Goal: Check status: Check status

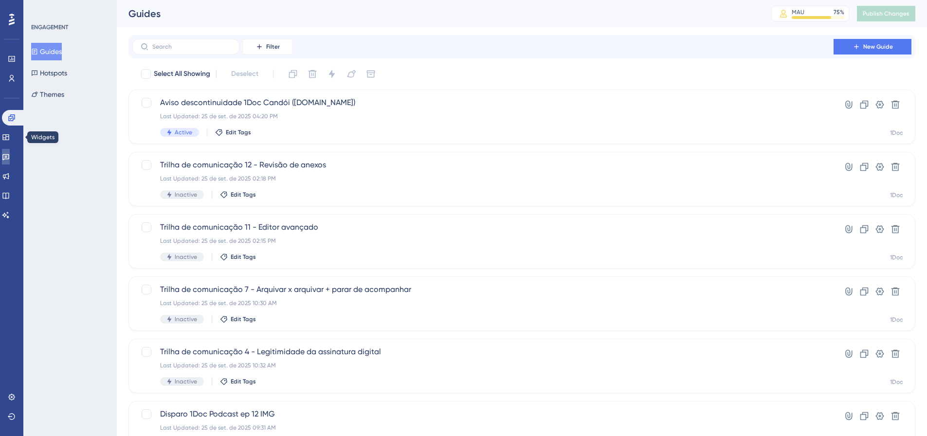
click at [10, 153] on link at bounding box center [6, 157] width 8 height 16
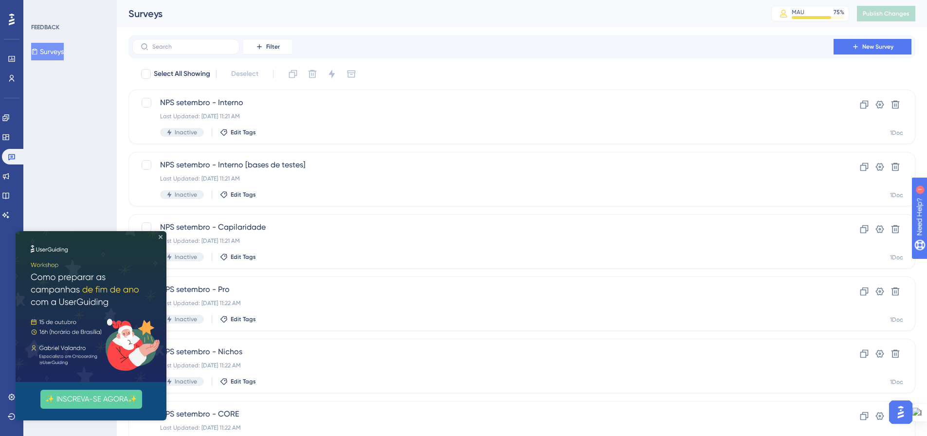
click at [159, 238] on icon "Close Preview" at bounding box center [161, 237] width 4 height 4
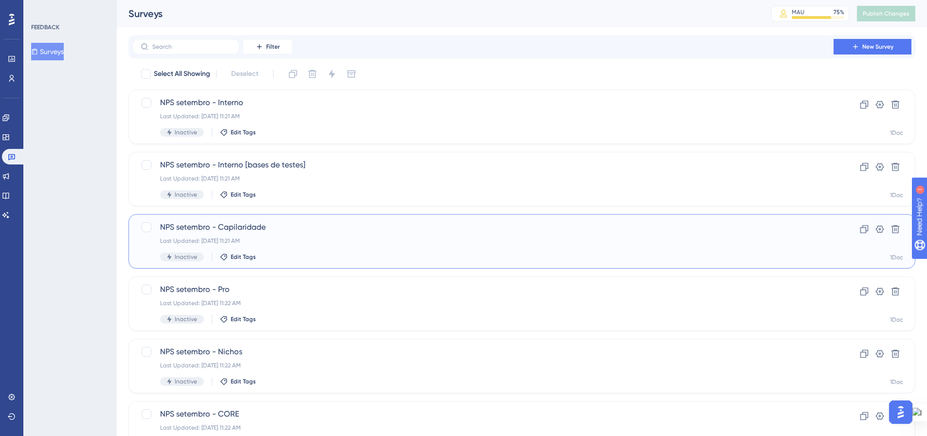
click at [301, 238] on div "Last Updated: [DATE] 11:21 AM" at bounding box center [483, 241] width 646 height 8
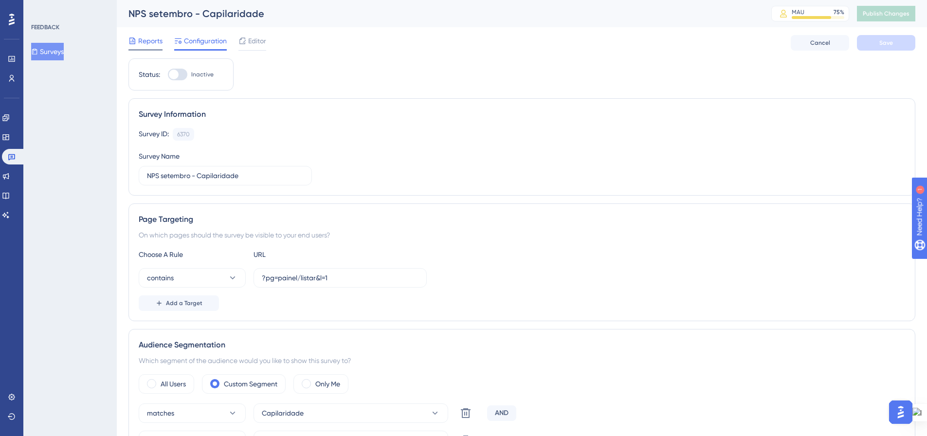
click at [144, 41] on span "Reports" at bounding box center [150, 41] width 24 height 12
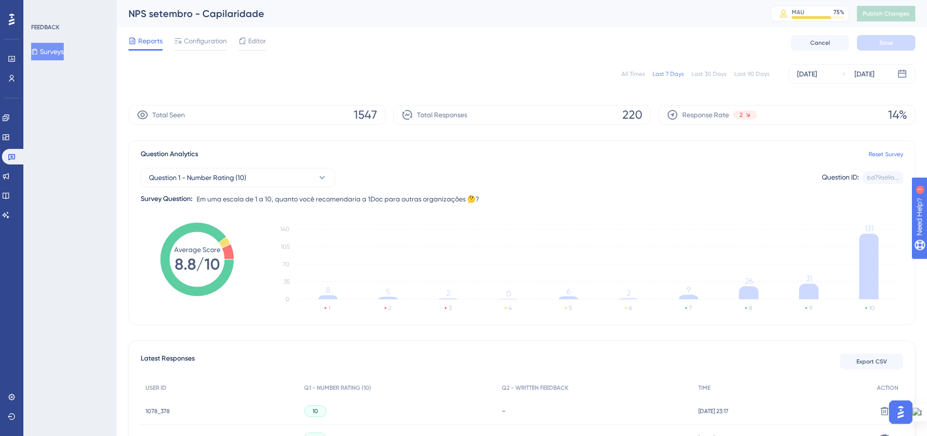
drag, startPoint x: 633, startPoint y: 73, endPoint x: 646, endPoint y: 120, distance: 49.3
click at [633, 72] on div "All Times" at bounding box center [632, 74] width 23 height 8
click at [902, 73] on icon at bounding box center [902, 74] width 8 height 8
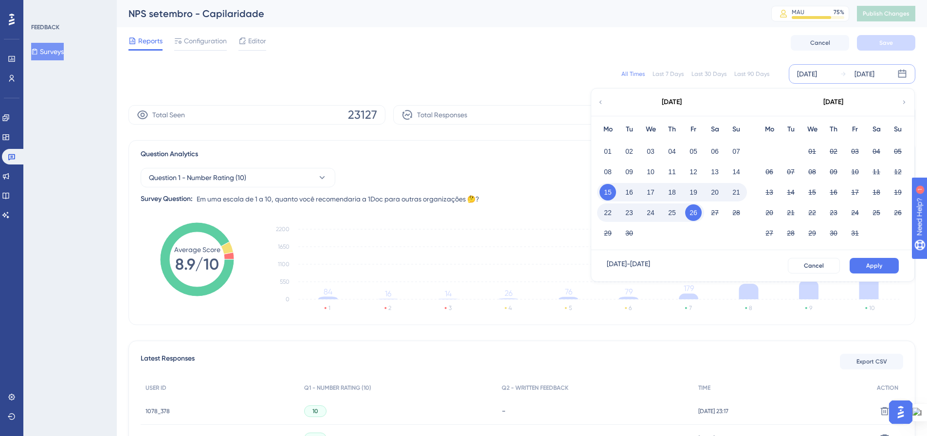
click at [630, 212] on button "23" at bounding box center [629, 212] width 17 height 17
click at [816, 72] on div "[DATE]" at bounding box center [807, 74] width 20 height 12
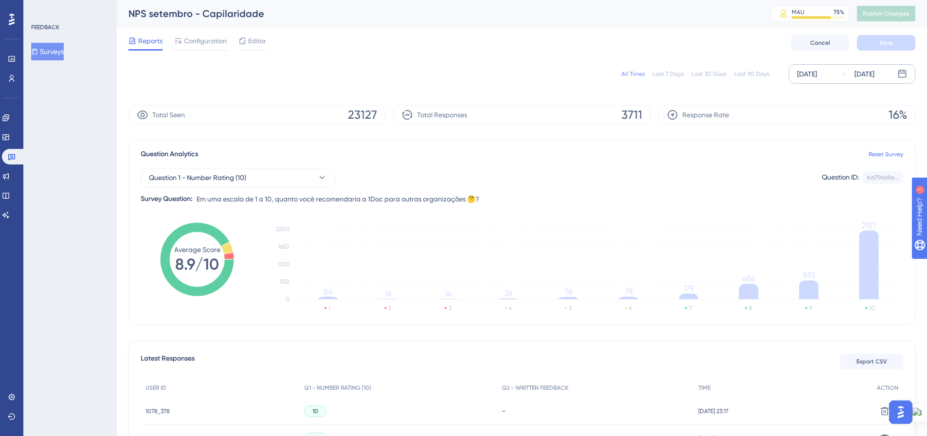
click at [813, 76] on div "[DATE]" at bounding box center [807, 74] width 20 height 12
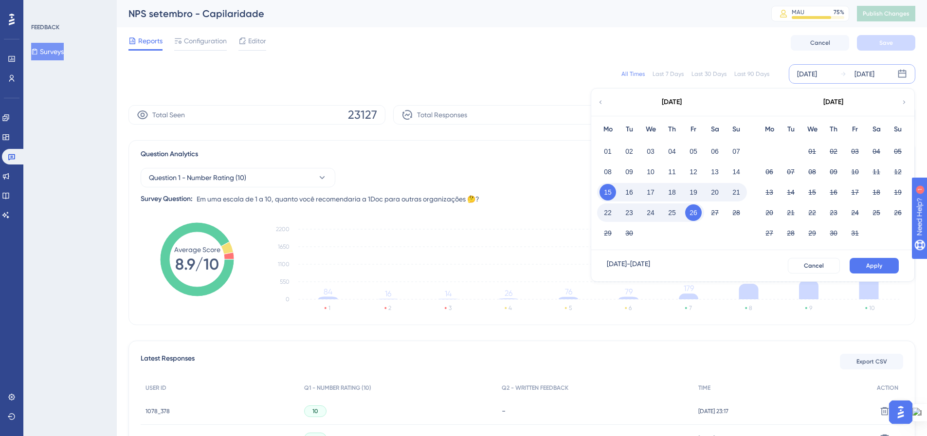
click at [609, 191] on button "15" at bounding box center [608, 192] width 17 height 17
click at [610, 214] on button "22" at bounding box center [608, 212] width 17 height 17
click at [865, 263] on button "Apply" at bounding box center [874, 266] width 49 height 16
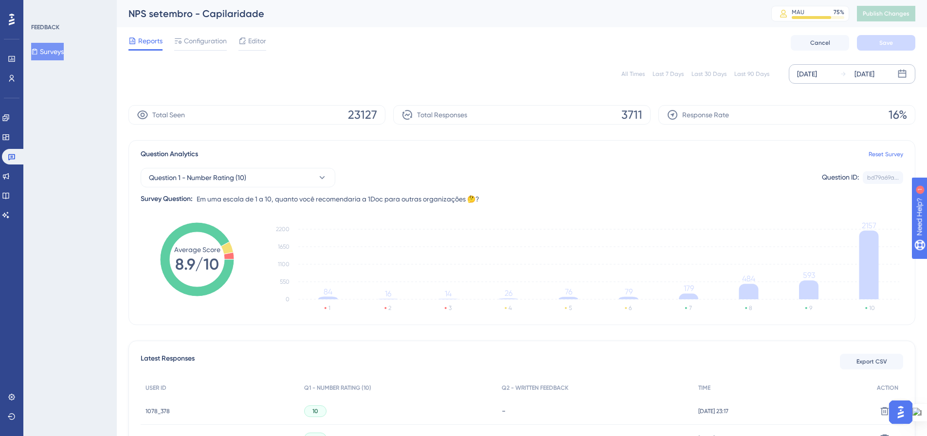
click at [51, 52] on button "Surveys" at bounding box center [47, 52] width 33 height 18
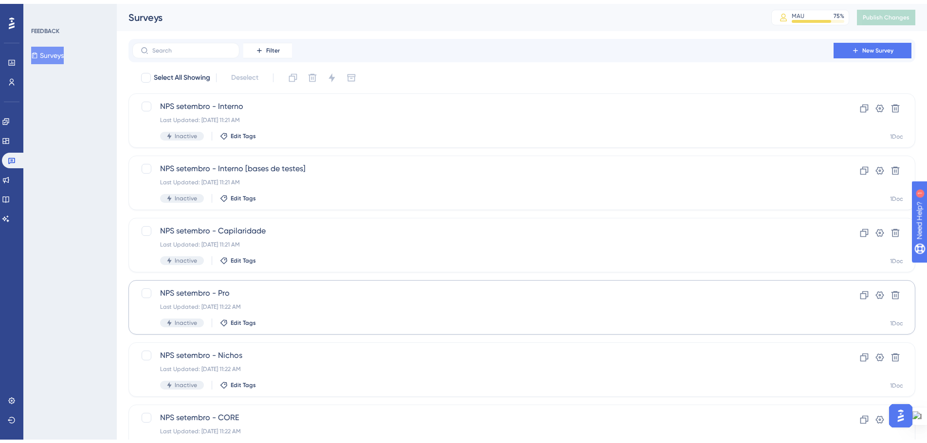
scroll to position [97, 0]
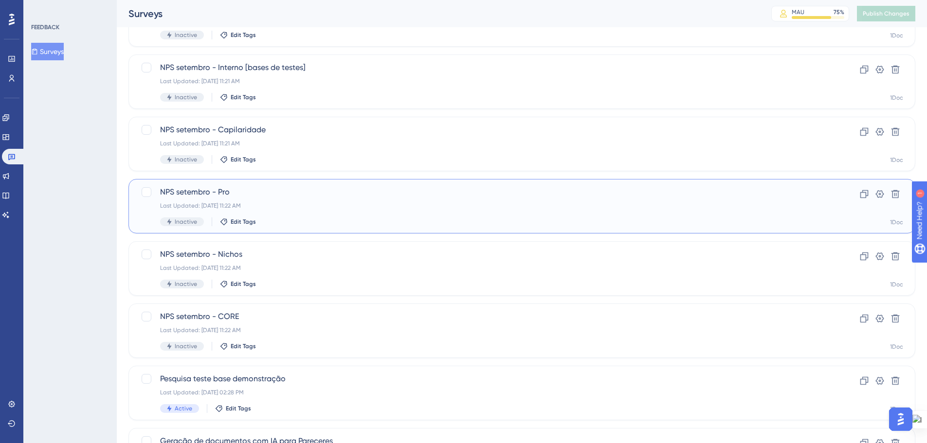
drag, startPoint x: 307, startPoint y: 212, endPoint x: 10, endPoint y: 251, distance: 299.4
click at [307, 211] on div "NPS setembro - Pro Last Updated: [DATE] 11:22 AM Inactive Edit Tags" at bounding box center [483, 206] width 646 height 40
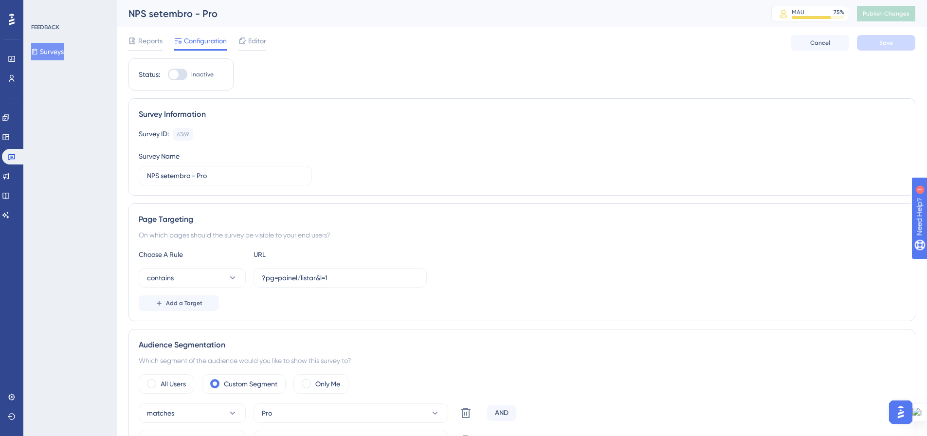
click at [146, 44] on span "Reports" at bounding box center [150, 41] width 24 height 12
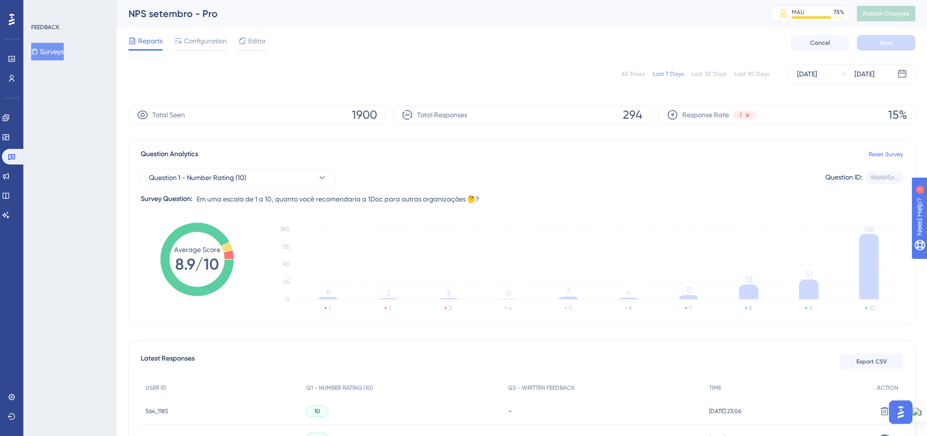
click at [636, 74] on div "All Times" at bounding box center [632, 74] width 23 height 8
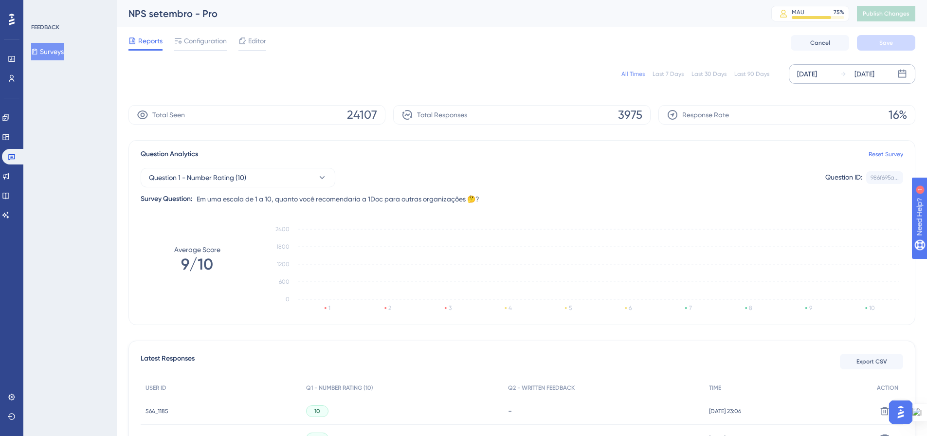
click at [817, 74] on div "[DATE]" at bounding box center [807, 74] width 20 height 12
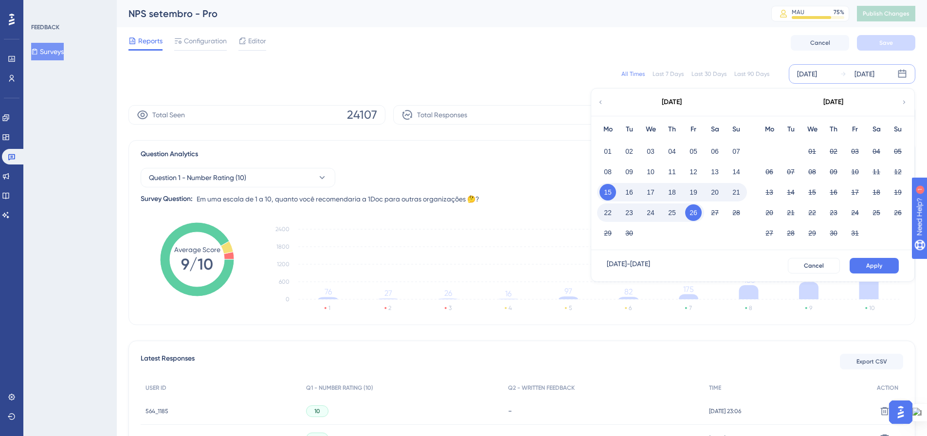
click at [608, 189] on button "15" at bounding box center [608, 192] width 17 height 17
click at [608, 215] on button "22" at bounding box center [608, 212] width 17 height 17
drag, startPoint x: 867, startPoint y: 268, endPoint x: 808, endPoint y: 261, distance: 59.2
click at [867, 267] on span "Apply" at bounding box center [874, 266] width 16 height 8
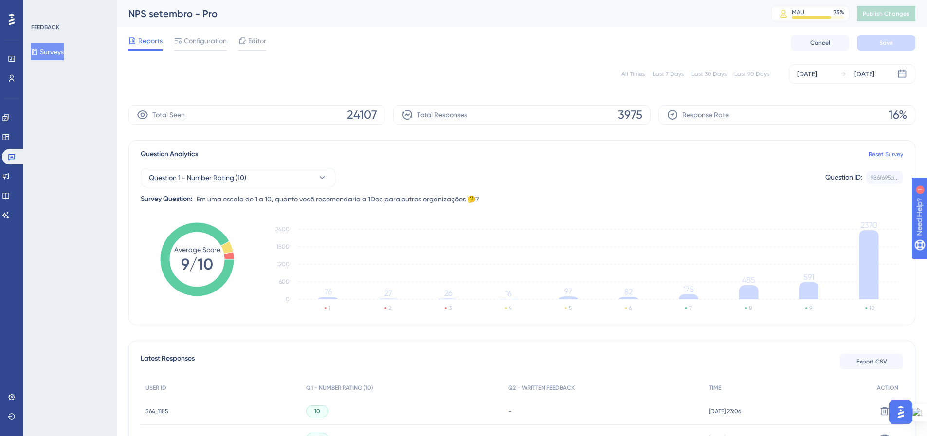
click at [55, 50] on button "Surveys" at bounding box center [47, 52] width 33 height 18
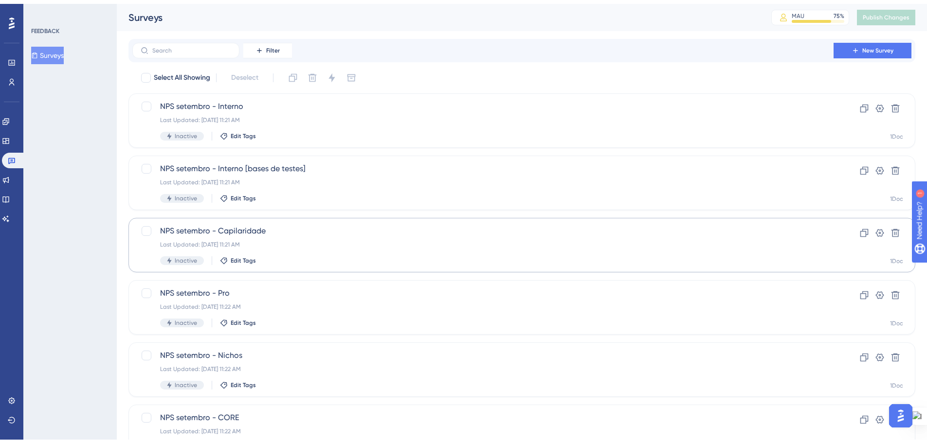
scroll to position [49, 0]
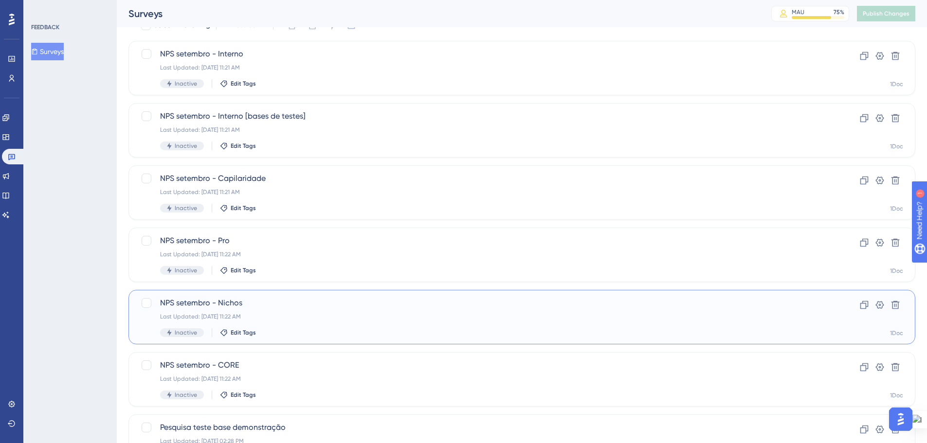
click at [317, 311] on div "NPS setembro - Nichos Last Updated: [DATE] 11:22 AM Inactive Edit Tags" at bounding box center [483, 317] width 646 height 40
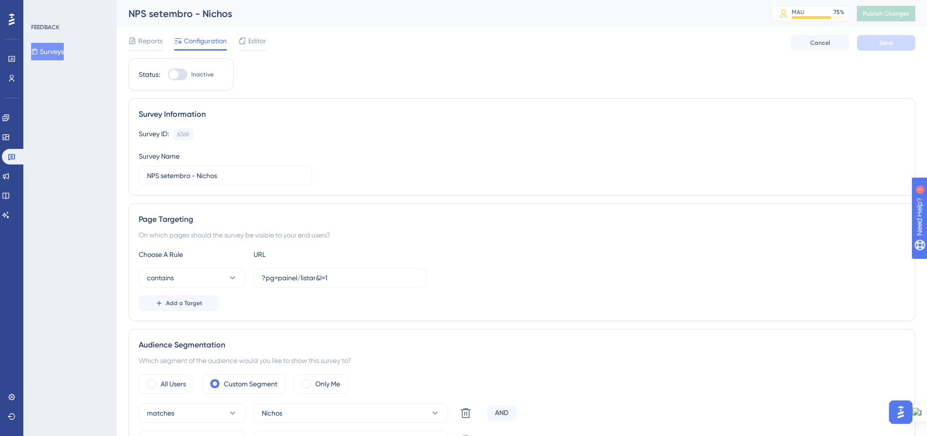
drag, startPoint x: 151, startPoint y: 42, endPoint x: 256, endPoint y: 82, distance: 112.6
click at [151, 42] on span "Reports" at bounding box center [150, 41] width 24 height 12
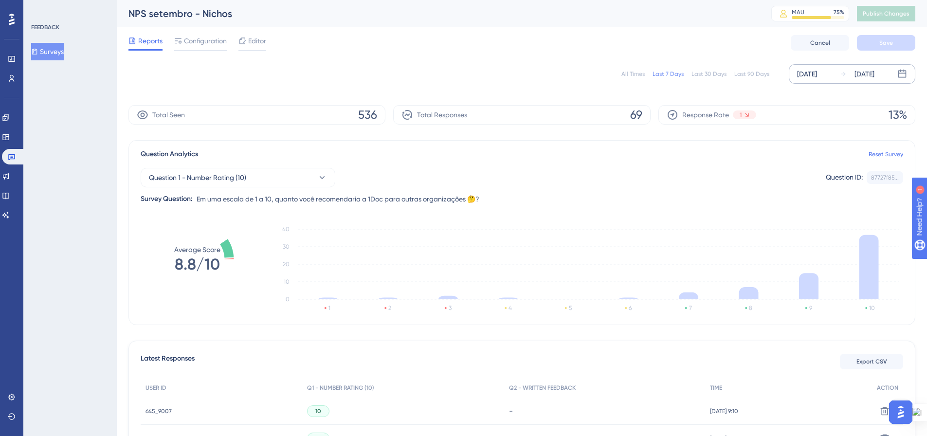
click at [814, 75] on div "[DATE]" at bounding box center [807, 74] width 20 height 12
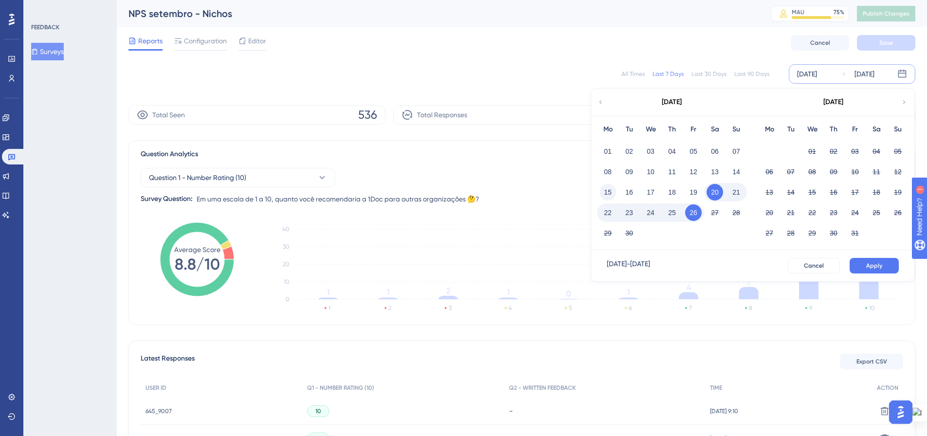
click at [606, 190] on button "15" at bounding box center [608, 192] width 17 height 17
click at [608, 215] on button "22" at bounding box center [608, 212] width 17 height 17
click at [872, 261] on button "Apply" at bounding box center [874, 266] width 49 height 16
